Goal: Navigation & Orientation: Find specific page/section

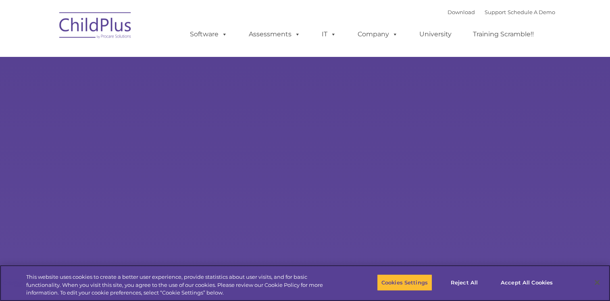
select select "MEDIUM"
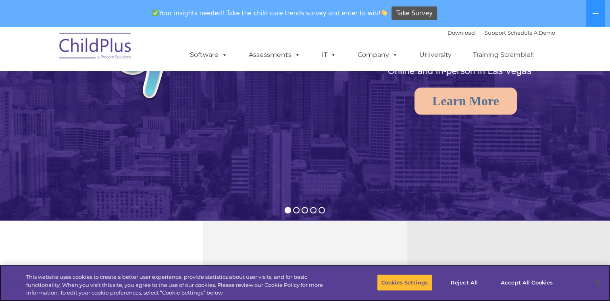
scroll to position [122, 0]
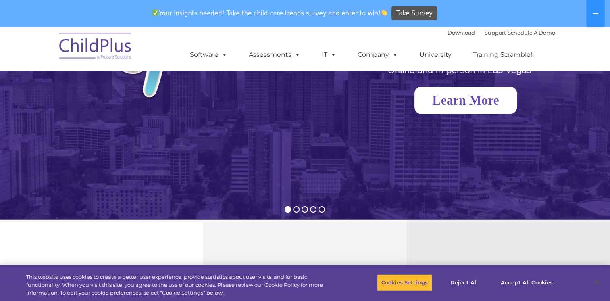
click at [469, 92] on link "Learn More" at bounding box center [465, 100] width 102 height 27
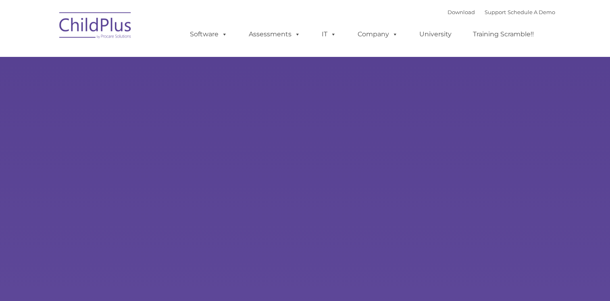
select select "MEDIUM"
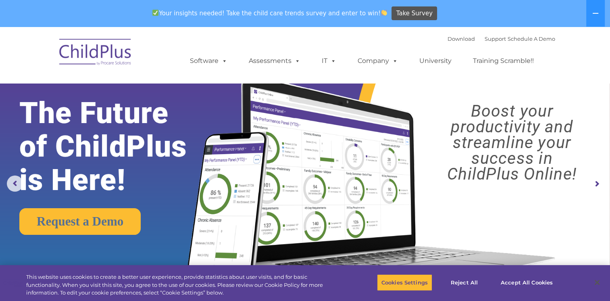
click at [598, 185] on rs-arrow at bounding box center [597, 184] width 16 height 16
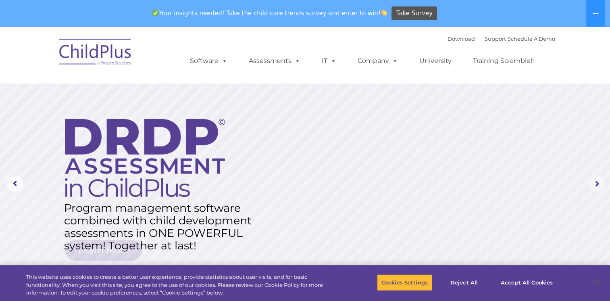
click at [598, 185] on rs-arrow at bounding box center [597, 184] width 16 height 16
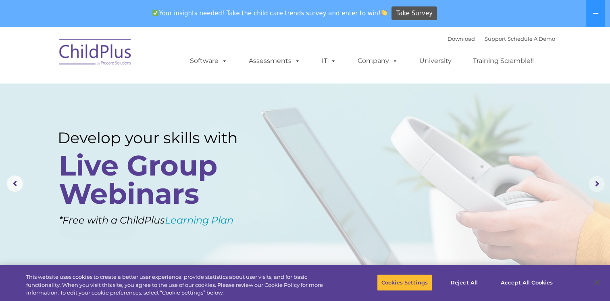
click at [598, 185] on rs-arrow at bounding box center [597, 184] width 16 height 16
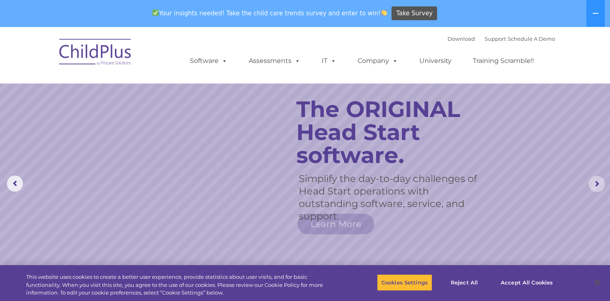
click at [598, 185] on rs-arrow at bounding box center [597, 184] width 16 height 16
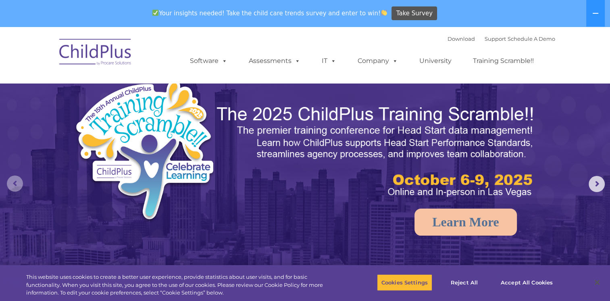
click at [19, 187] on rs-arrow at bounding box center [15, 183] width 16 height 16
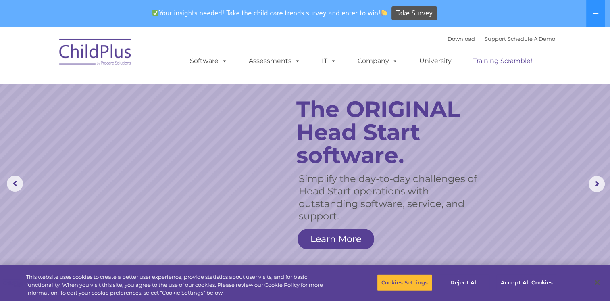
click at [524, 63] on link "Training Scramble!!" at bounding box center [503, 61] width 77 height 16
